Goal: Task Accomplishment & Management: Manage account settings

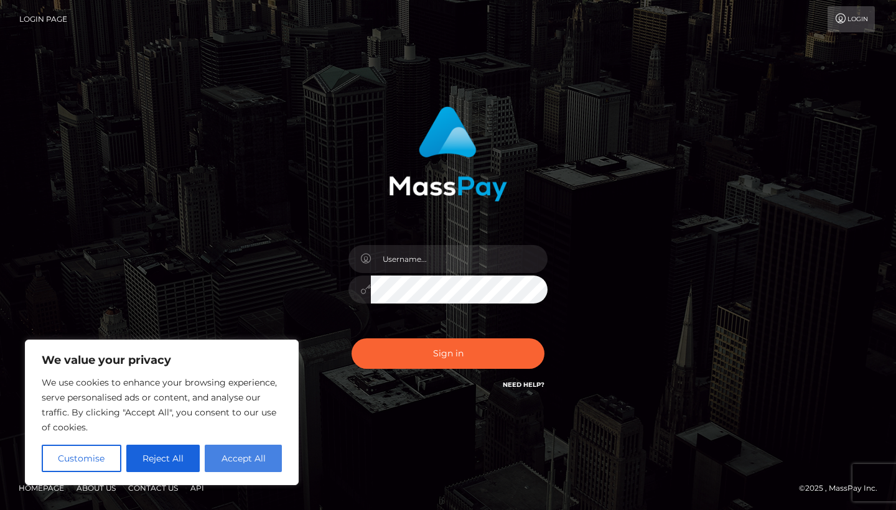
click at [250, 458] on button "Accept All" at bounding box center [243, 458] width 77 height 27
checkbox input "true"
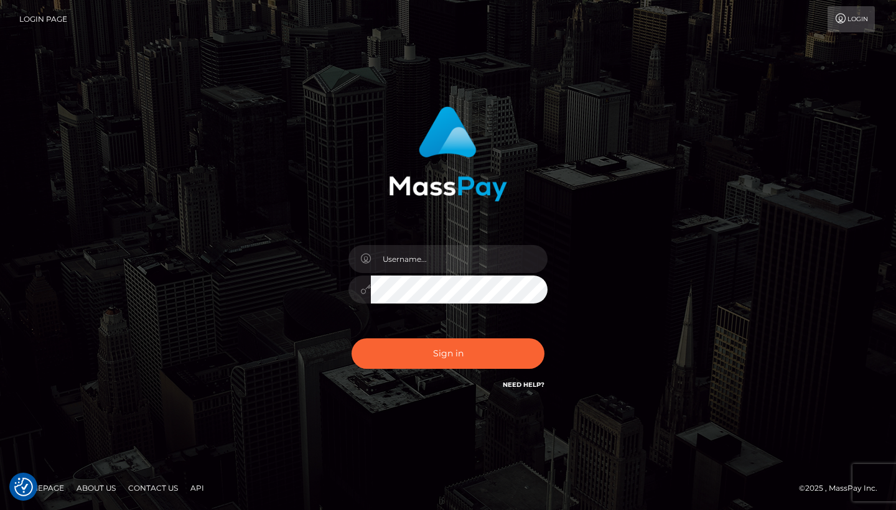
click at [474, 244] on div at bounding box center [448, 283] width 218 height 95
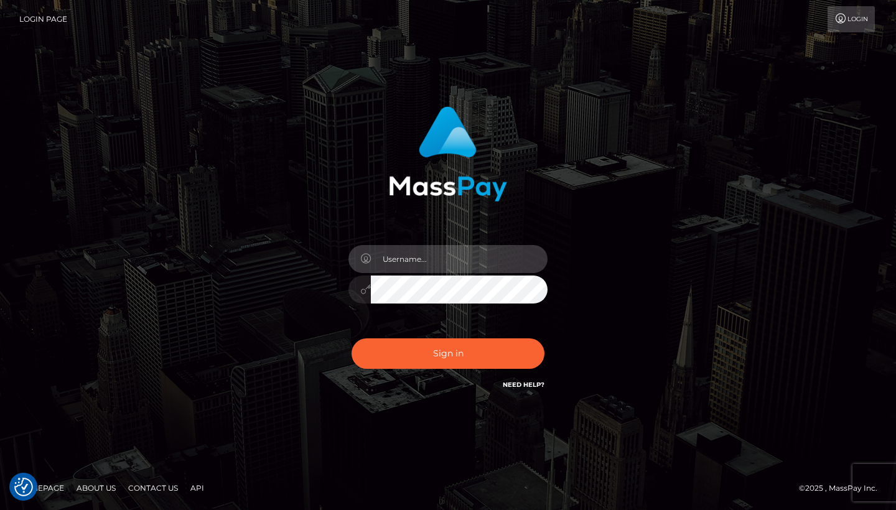
type input "vetalfeo@icloud.com"
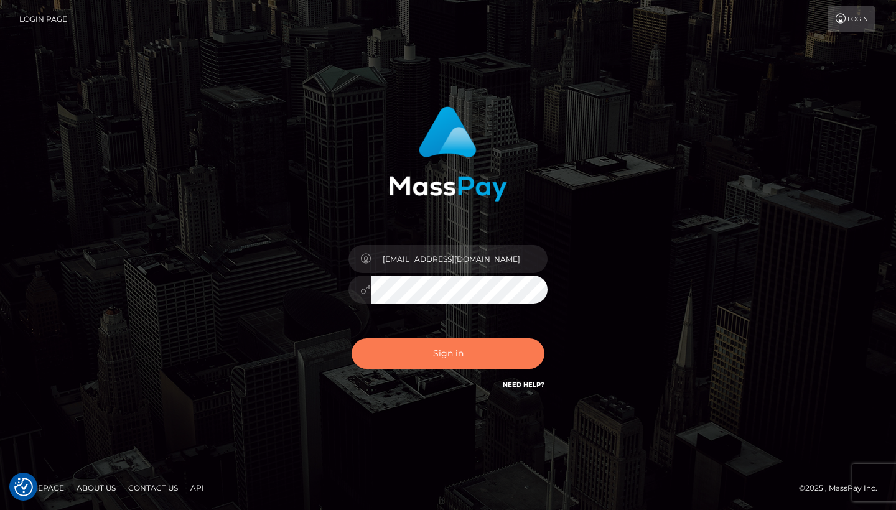
click at [455, 355] on button "Sign in" at bounding box center [447, 353] width 193 height 30
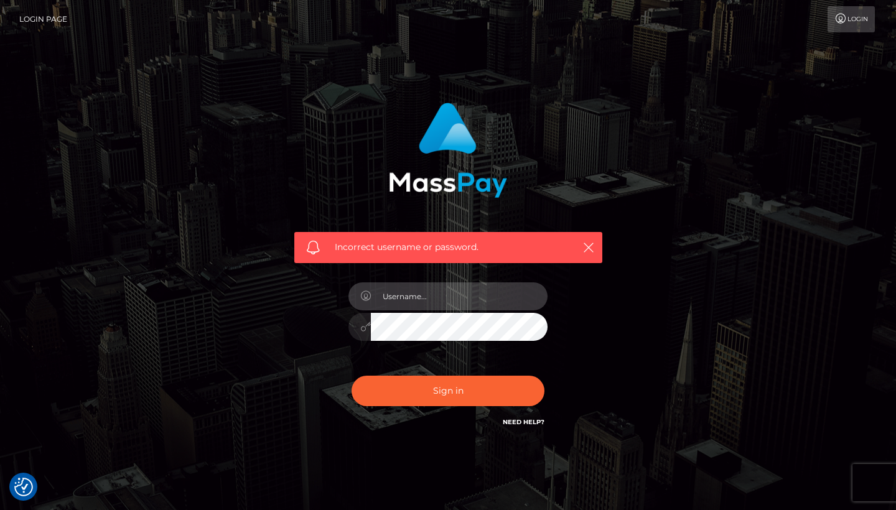
paste input "vetalfeo@icloud.com"
type input "vetalfeo@icloud.com"
click at [325, 345] on div "Incorrect username or password. vetalfeo@icloud.com" at bounding box center [448, 265] width 327 height 345
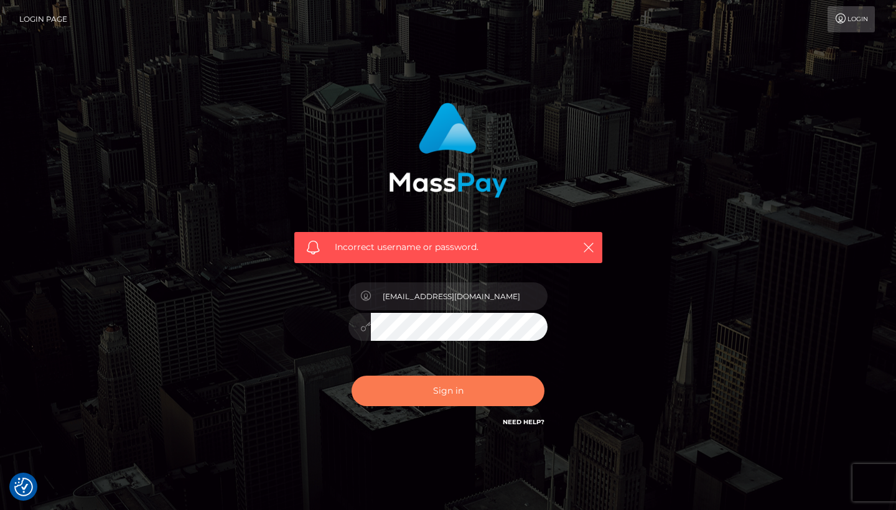
click at [446, 384] on button "Sign in" at bounding box center [447, 391] width 193 height 30
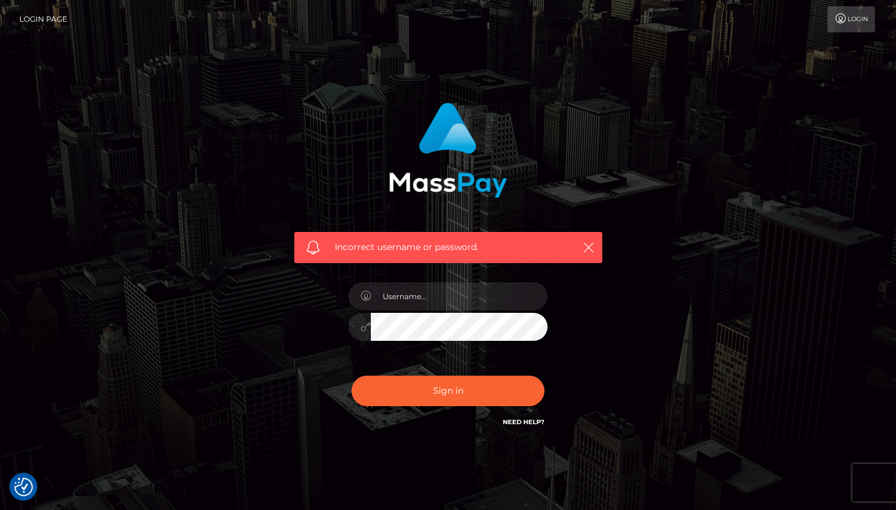
checkbox input "true"
click at [572, 192] on div "Incorrect username or password." at bounding box center [448, 178] width 327 height 170
